Goal: Check status: Check status

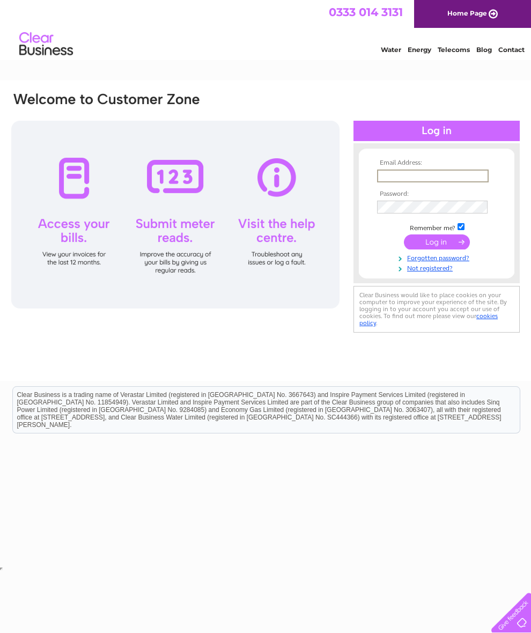
type input "David.rimmer@live.co.uk"
click at [437, 246] on input "submit" at bounding box center [437, 241] width 66 height 15
click at [442, 241] on input "submit" at bounding box center [437, 240] width 66 height 15
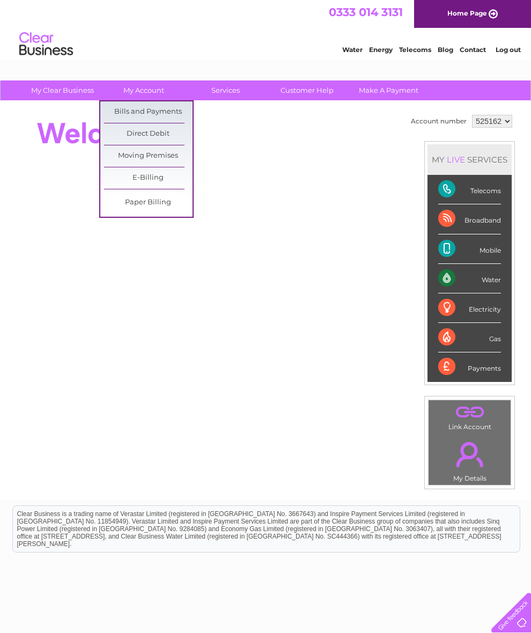
click at [160, 110] on link "Bills and Payments" at bounding box center [148, 111] width 89 height 21
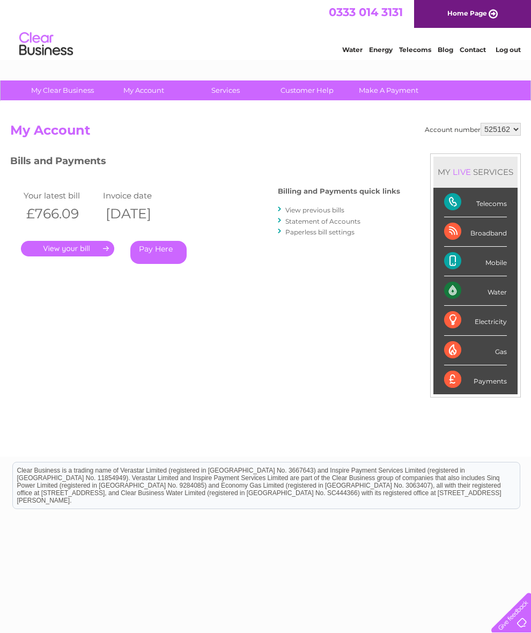
click at [75, 253] on link "." at bounding box center [67, 249] width 93 height 16
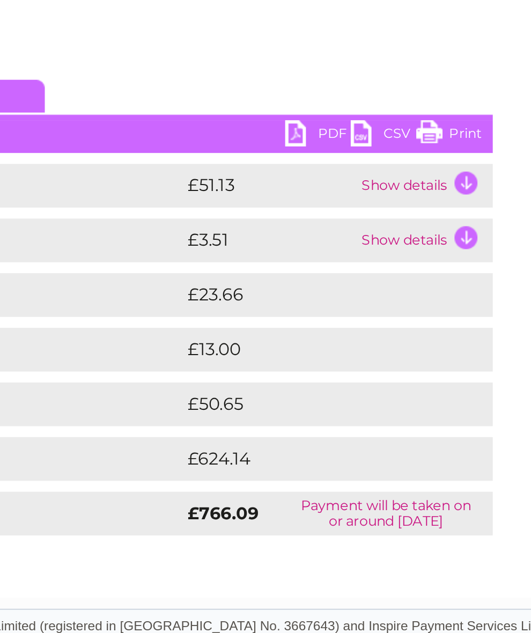
click at [324, 195] on td "Show details" at bounding box center [357, 205] width 67 height 21
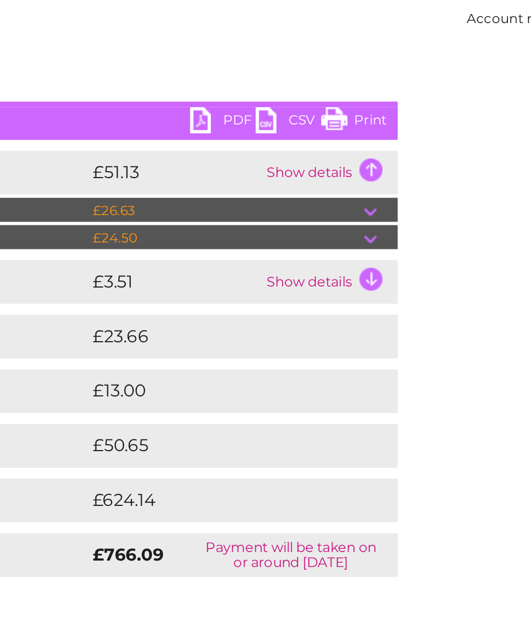
click at [375, 218] on td at bounding box center [383, 224] width 17 height 13
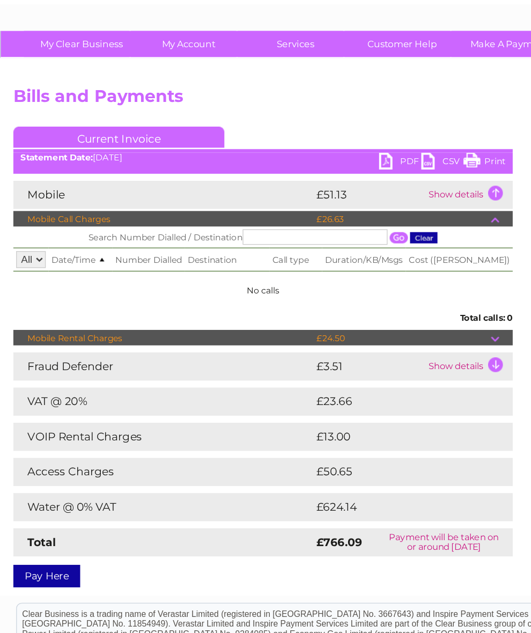
click at [8, 386] on div "Account number 525162 Bills and Payments Current Invoice PDF CSV Print" at bounding box center [265, 306] width 531 height 410
